Goal: Find specific page/section: Find specific page/section

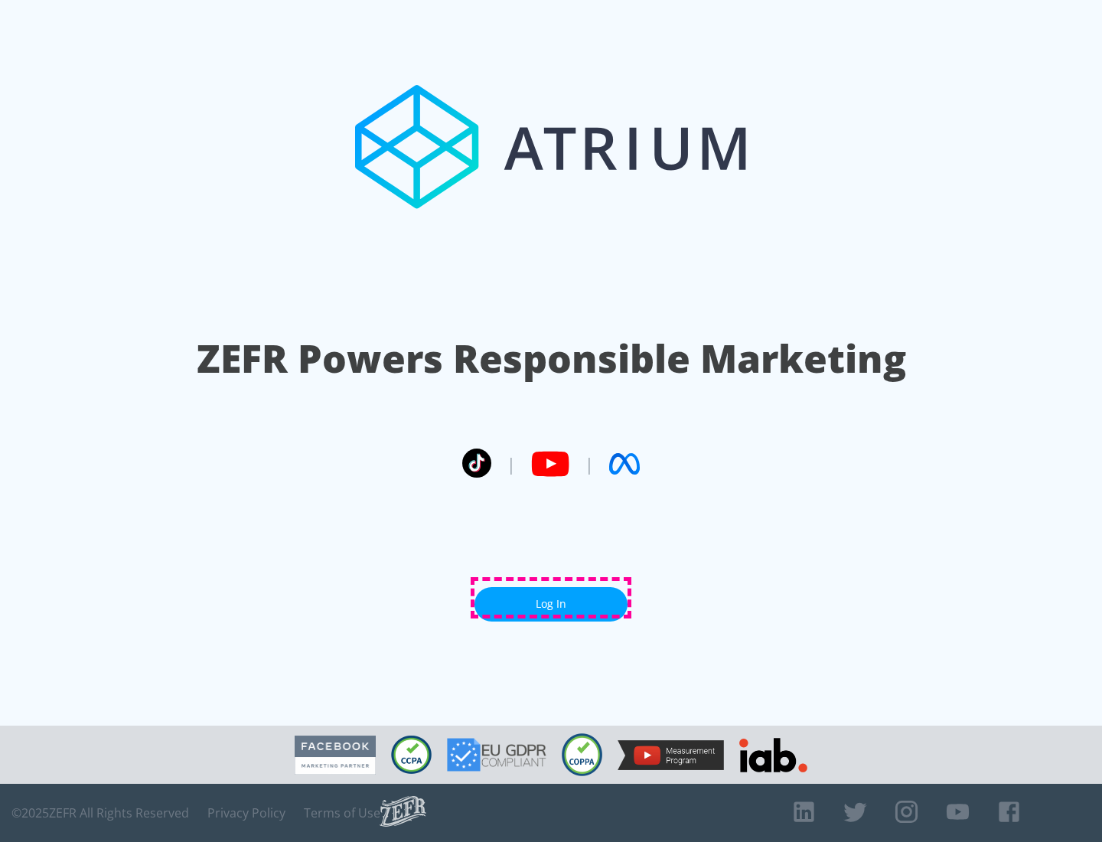
click at [551, 598] on link "Log In" at bounding box center [551, 604] width 153 height 34
